Goal: Information Seeking & Learning: Check status

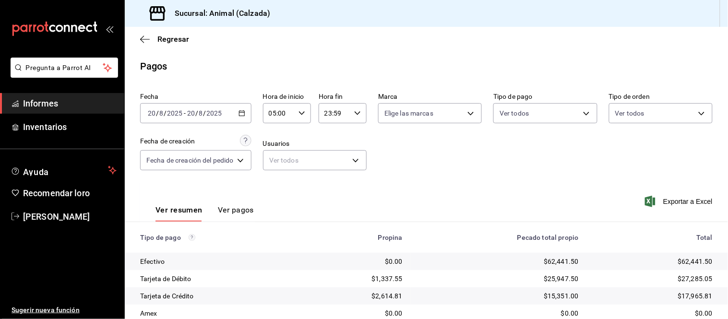
scroll to position [105, 0]
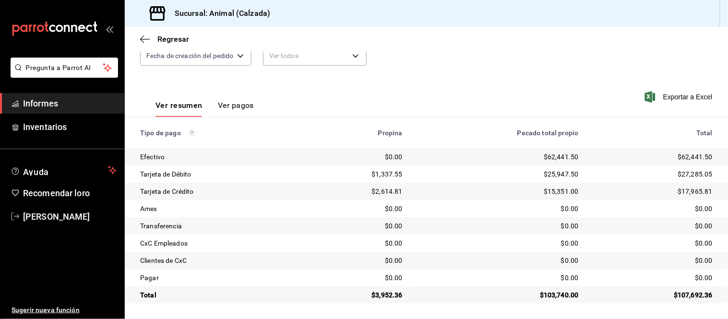
click at [244, 108] on font "Ver pagos" at bounding box center [236, 105] width 36 height 9
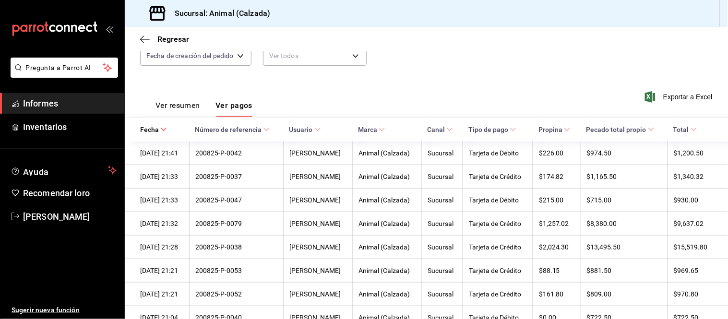
click at [190, 106] on font "Ver resumen" at bounding box center [177, 105] width 45 height 9
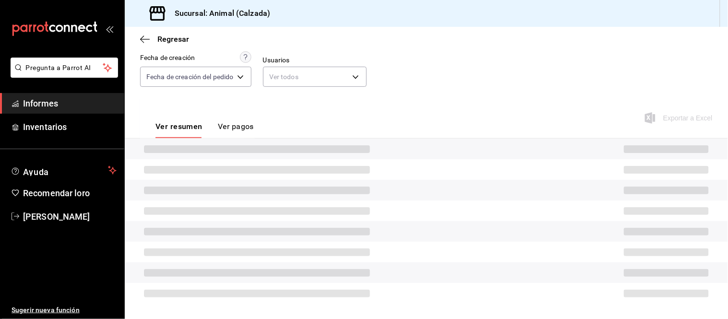
scroll to position [105, 0]
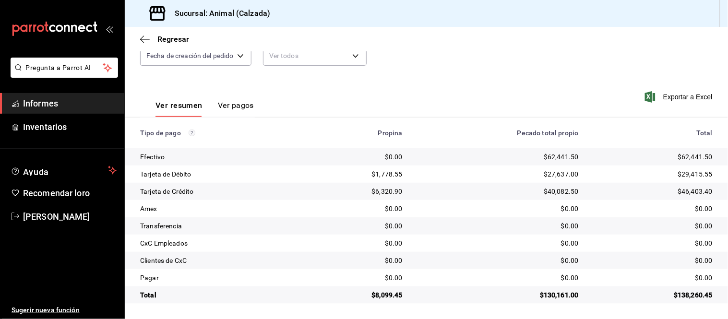
click at [234, 104] on font "Ver pagos" at bounding box center [236, 105] width 36 height 9
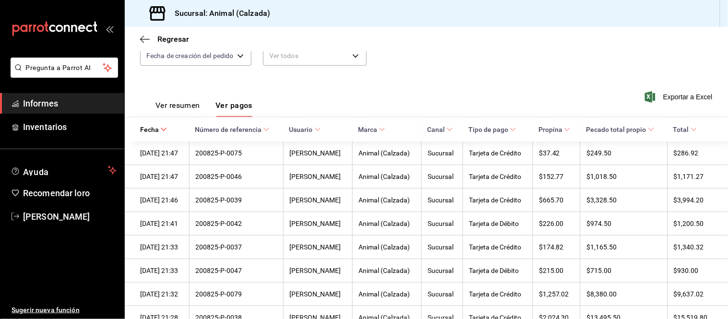
click at [187, 108] on font "Ver resumen" at bounding box center [177, 105] width 45 height 9
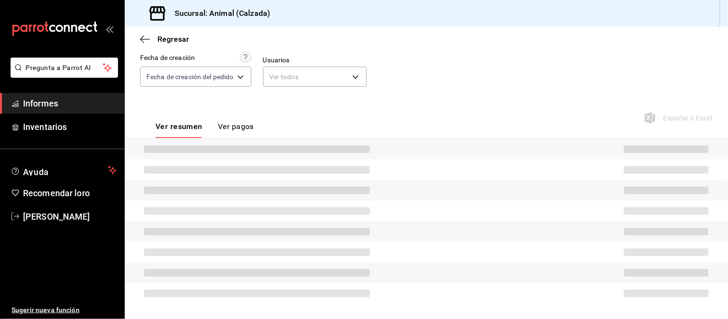
scroll to position [105, 0]
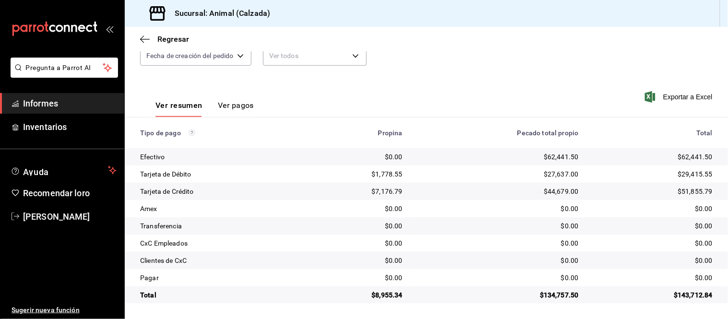
click at [237, 106] on font "Ver pagos" at bounding box center [236, 105] width 36 height 9
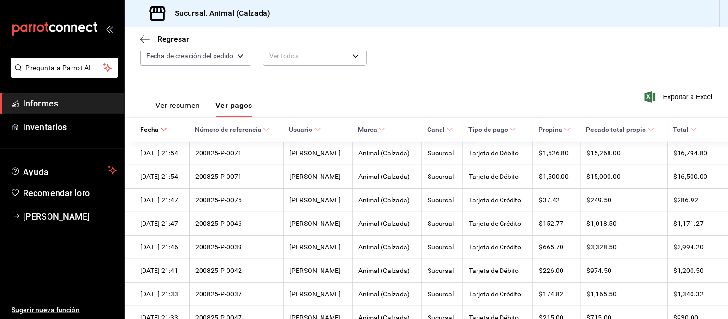
click at [188, 106] on font "Ver resumen" at bounding box center [177, 105] width 45 height 9
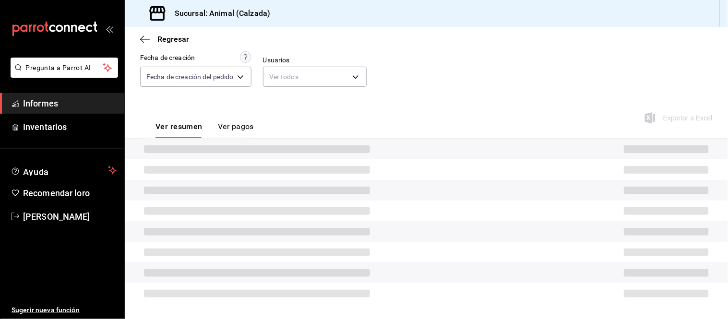
scroll to position [105, 0]
